Goal: Task Accomplishment & Management: Complete application form

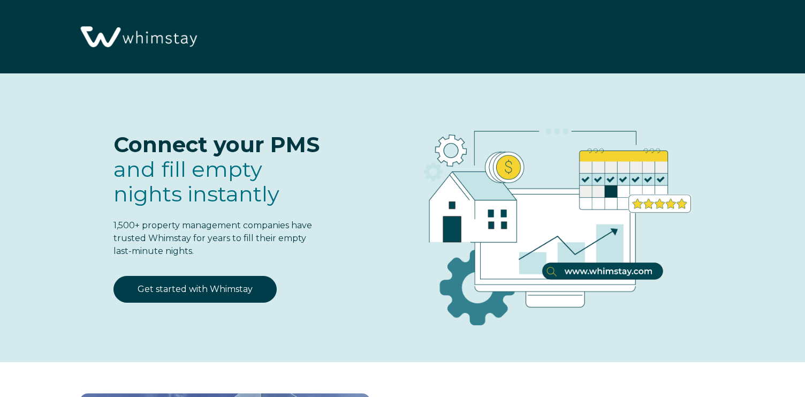
select select "US"
select select "Standard"
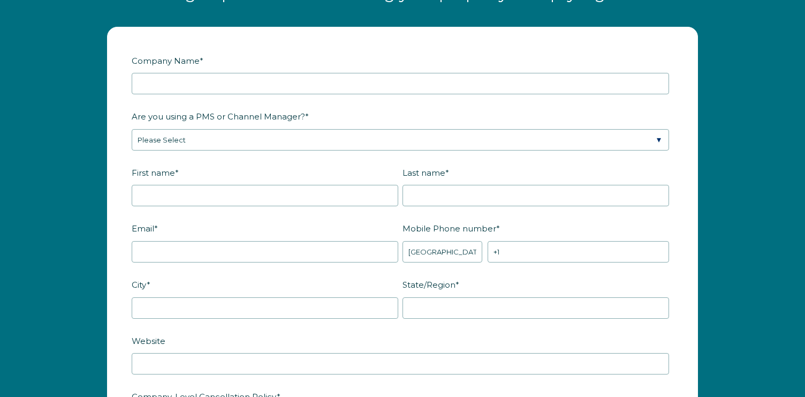
scroll to position [1334, 0]
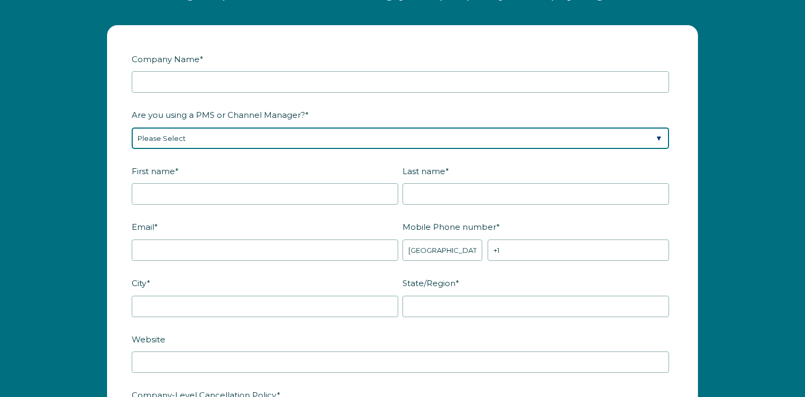
click at [648, 134] on select "Please Select Barefoot BookingPal Boost Brightside CiiRUS Escapia Guesty Hostaw…" at bounding box center [401, 137] width 538 height 21
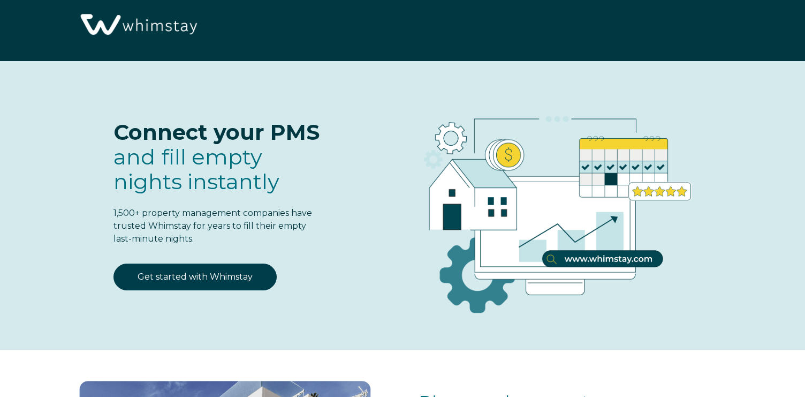
scroll to position [0, 0]
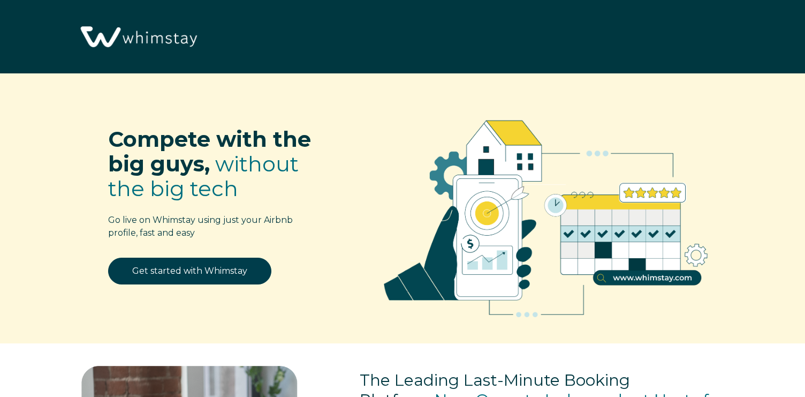
select select "US"
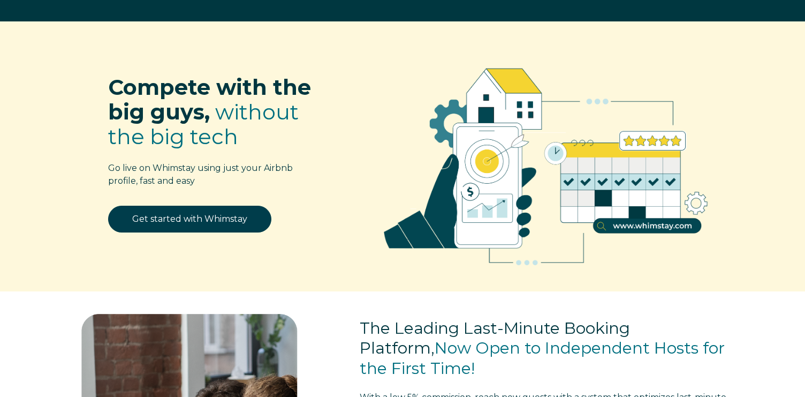
scroll to position [55, 0]
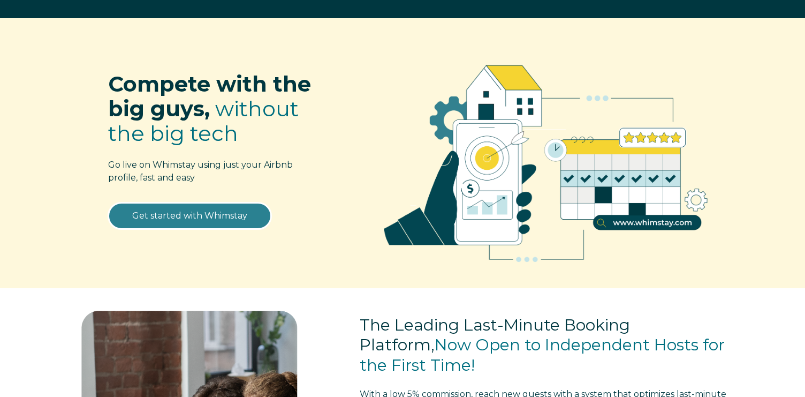
click at [226, 214] on link "Get started with Whimstay" at bounding box center [189, 215] width 163 height 27
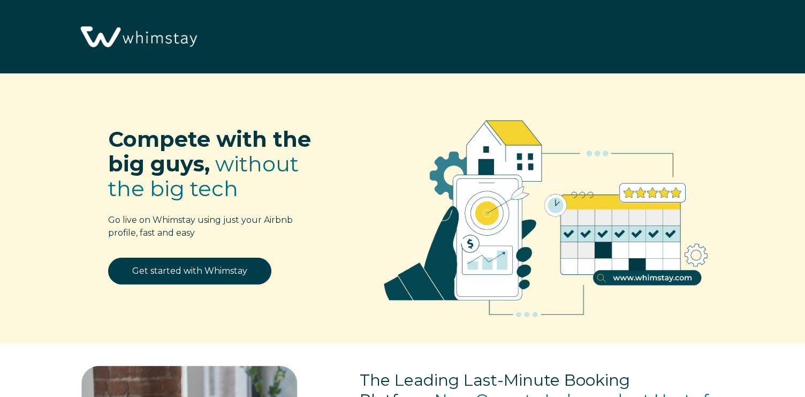
select select "US"
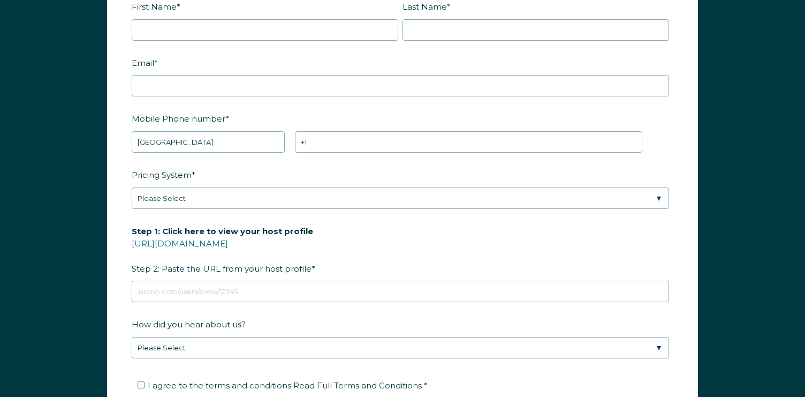
scroll to position [1384, 0]
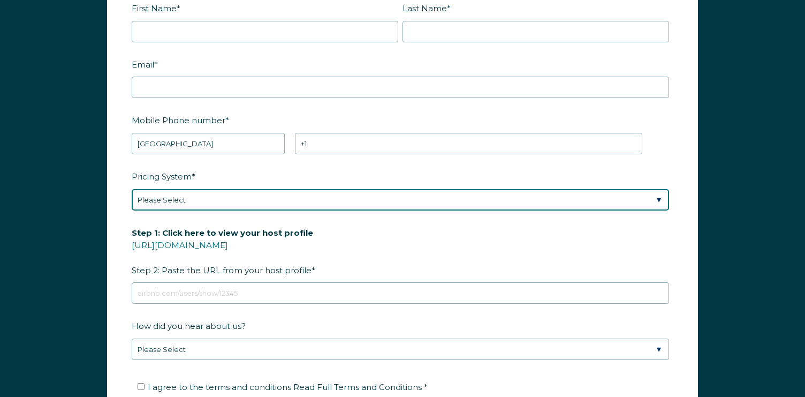
click at [423, 199] on select "Please Select Manual Airbnb Smart Pricing PriceLabs Wheelhouse Beyond Pricing 3…" at bounding box center [401, 199] width 538 height 21
select select "Beyond Pricing"
click at [132, 189] on select "Please Select Manual Airbnb Smart Pricing PriceLabs Wheelhouse Beyond Pricing 3…" at bounding box center [401, 199] width 538 height 21
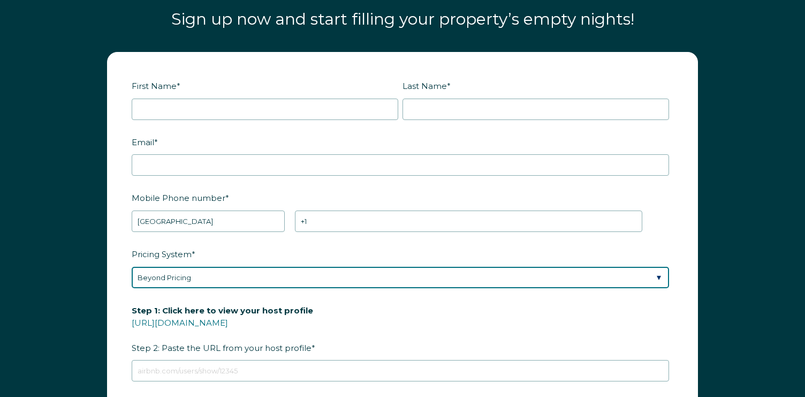
scroll to position [1305, 0]
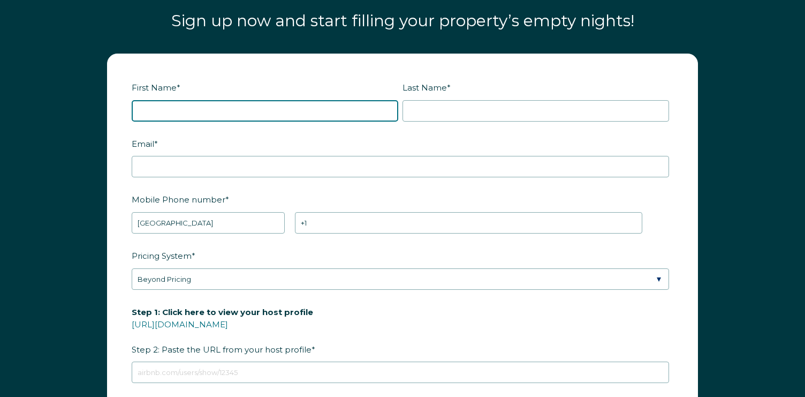
click at [196, 107] on input "First Name *" at bounding box center [265, 110] width 267 height 21
type input "Jason"
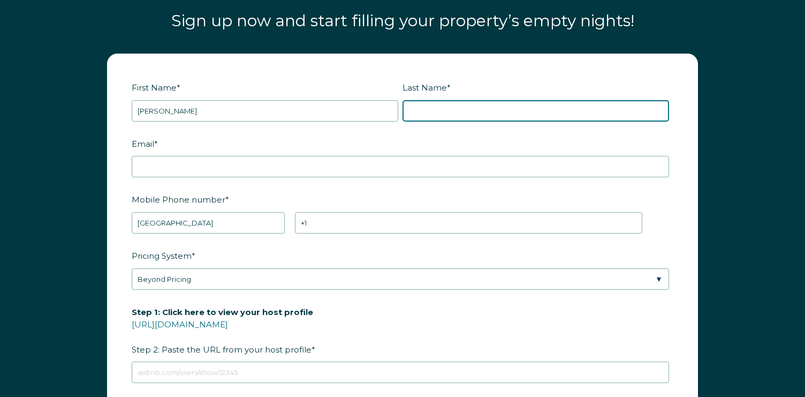
click at [421, 107] on input "Last Name *" at bounding box center [536, 110] width 267 height 21
type input "Lief"
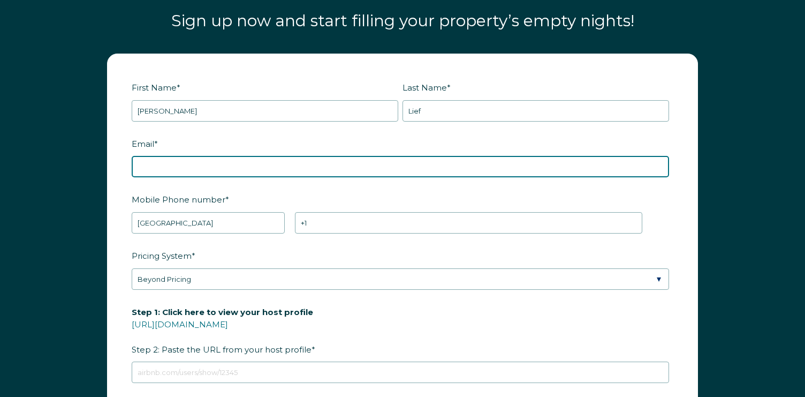
click at [196, 170] on input "Email *" at bounding box center [401, 166] width 538 height 21
type input "jsonlief@gmail.com"
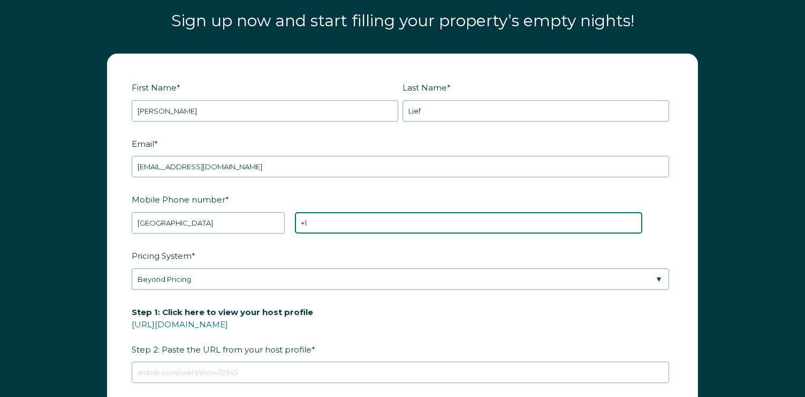
click at [329, 222] on input "+1" at bounding box center [468, 222] width 347 height 21
type input "+1 7124412643"
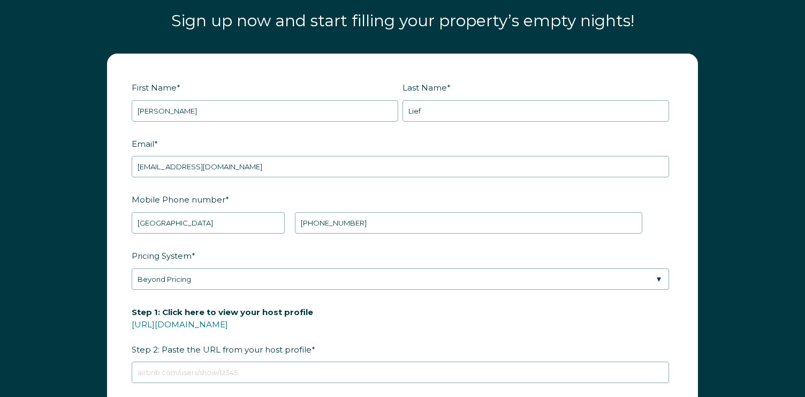
click at [350, 246] on label "Pricing System *" at bounding box center [403, 255] width 542 height 19
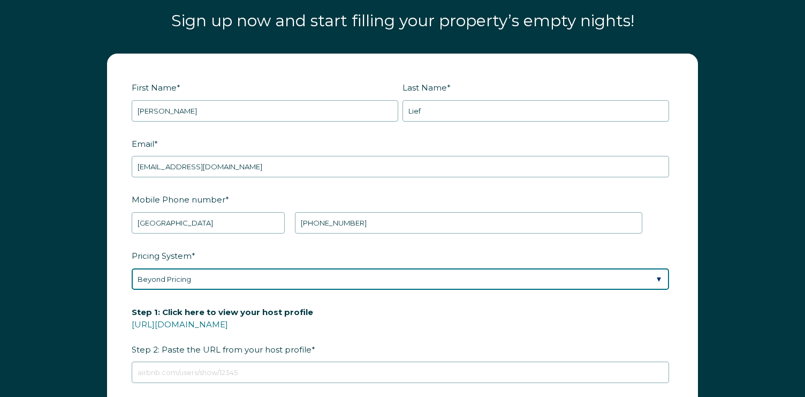
click at [350, 268] on select "Please Select Manual Airbnb Smart Pricing PriceLabs Wheelhouse Beyond Pricing 3…" at bounding box center [401, 278] width 538 height 21
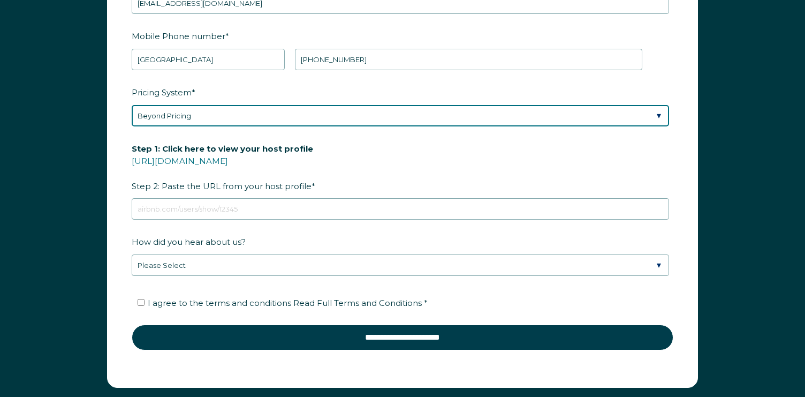
scroll to position [1471, 0]
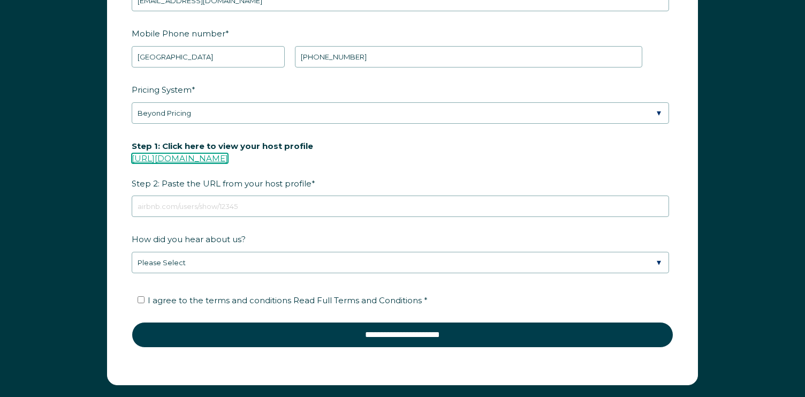
click at [228, 154] on link "https://www.airbnb.com/users/show/" at bounding box center [180, 158] width 96 height 10
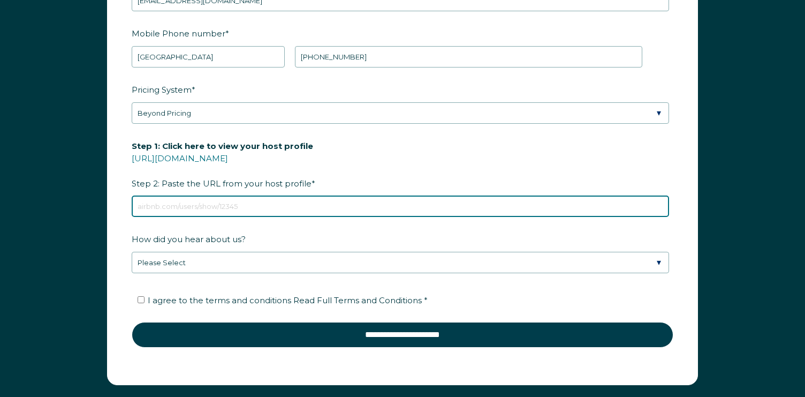
click at [184, 207] on input "Step 1: Click here to view your host profile https://www.airbnb.com/users/show/…" at bounding box center [401, 205] width 538 height 21
paste input "https://www.airbnb.com/users/show/70011153"
type input "https://www.airbnb.com/users/show/70011153"
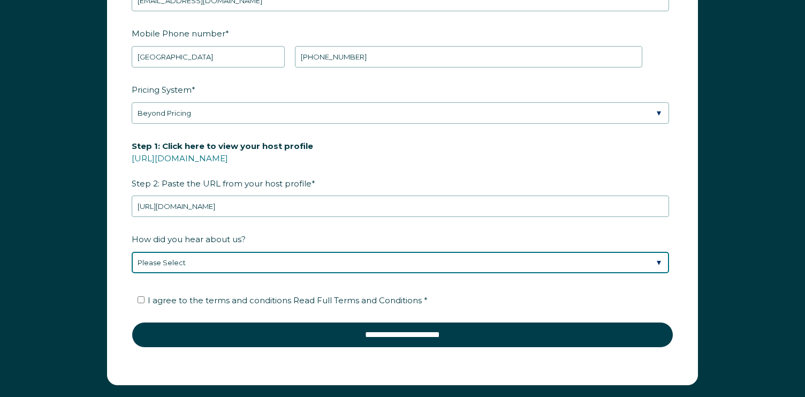
click at [201, 254] on select "Please Select Discovered Whimstay at an event or conference Found Whimstay thro…" at bounding box center [401, 262] width 538 height 21
select select "Podcast"
click at [132, 252] on select "Please Select Discovered Whimstay at an event or conference Found Whimstay thro…" at bounding box center [401, 262] width 538 height 21
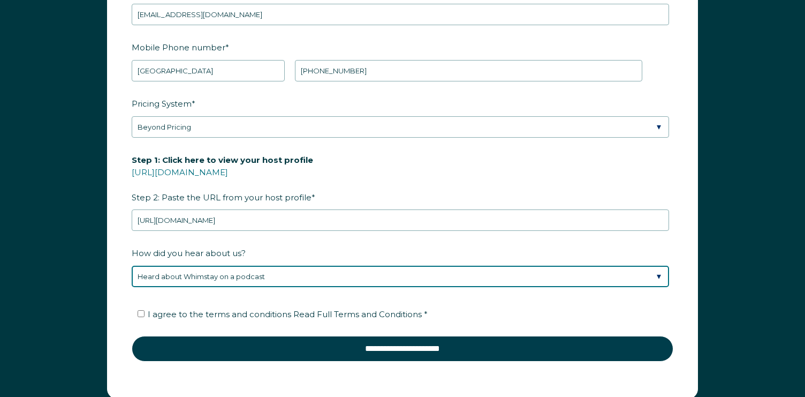
scroll to position [1468, 0]
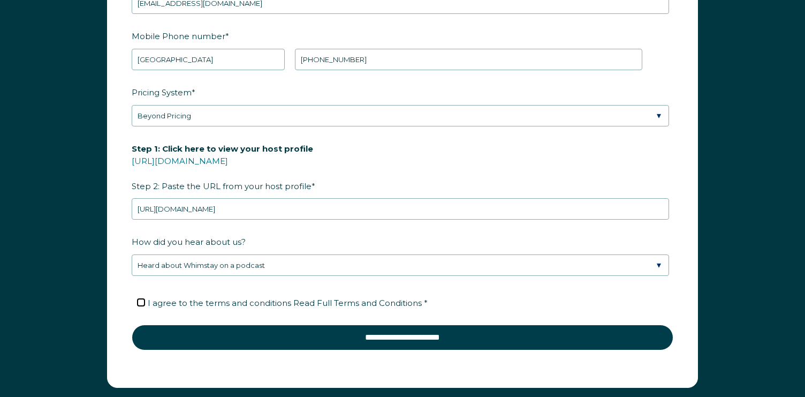
click at [141, 301] on input "I agree to the terms and conditions Read Full Terms and Conditions *" at bounding box center [141, 302] width 7 height 7
checkbox input "true"
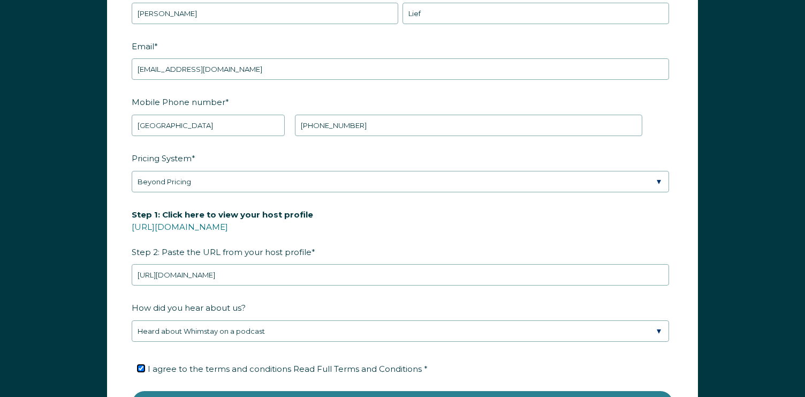
scroll to position [1412, 0]
